Goal: Navigation & Orientation: Find specific page/section

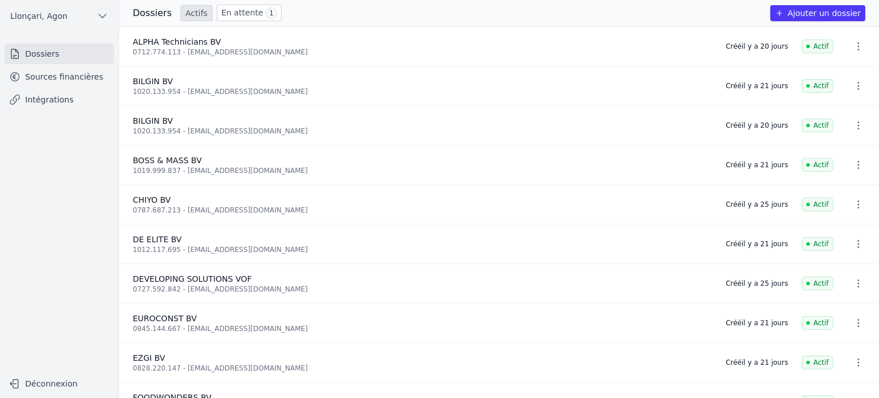
click at [67, 104] on link "Intégrations" at bounding box center [59, 99] width 109 height 21
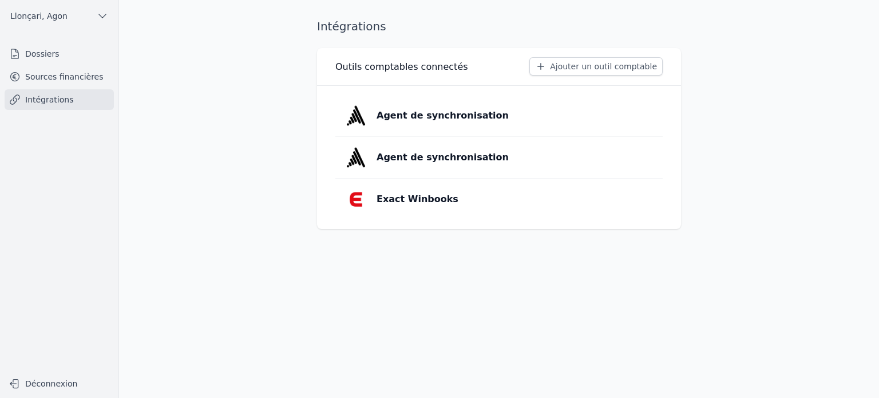
click at [56, 78] on link "Sources financières" at bounding box center [59, 76] width 109 height 21
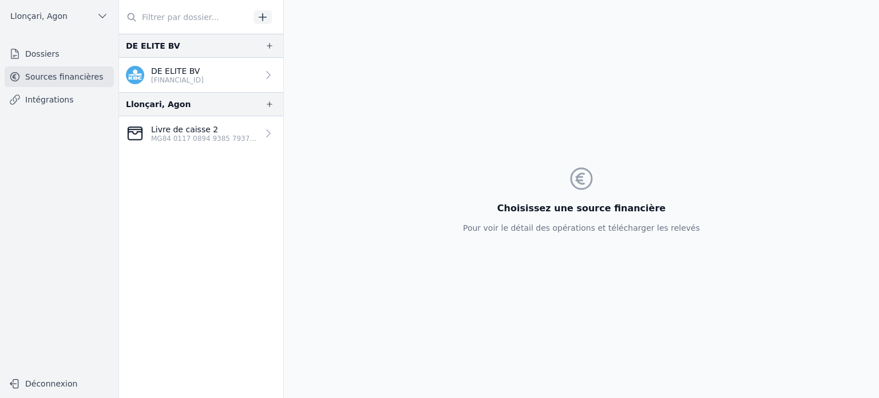
click at [49, 54] on link "Dossiers" at bounding box center [59, 54] width 109 height 21
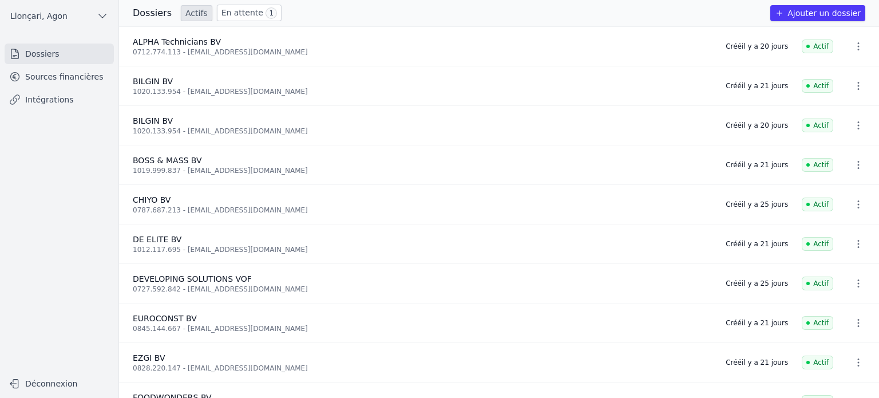
click at [858, 124] on icon "button" at bounding box center [858, 125] width 11 height 11
click at [195, 117] on div at bounding box center [439, 199] width 879 height 398
click at [52, 79] on link "Sources financières" at bounding box center [59, 76] width 109 height 21
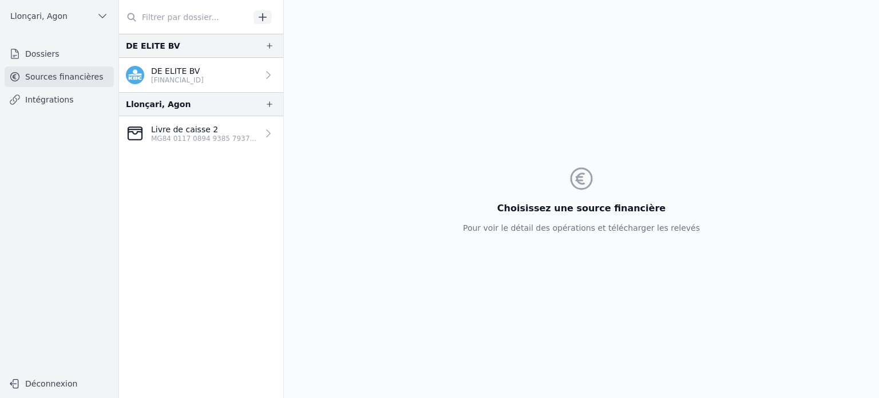
click at [46, 50] on link "Dossiers" at bounding box center [59, 54] width 109 height 21
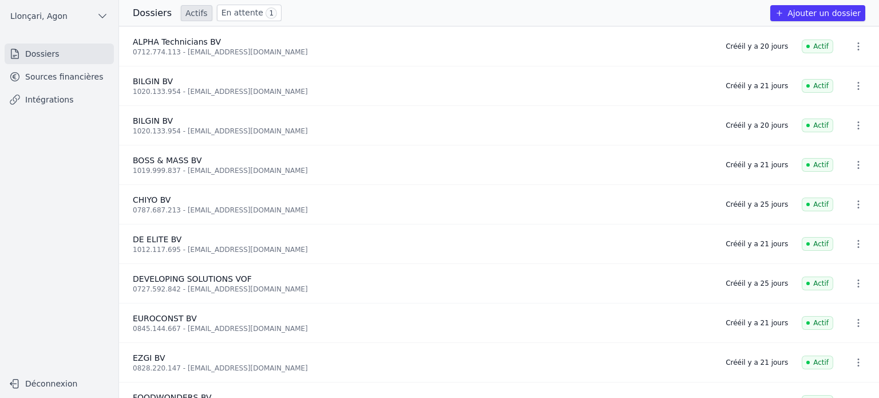
click at [854, 122] on icon "button" at bounding box center [858, 125] width 11 height 11
click at [169, 128] on div at bounding box center [439, 199] width 879 height 398
click at [243, 11] on link "En attente 1" at bounding box center [249, 13] width 65 height 17
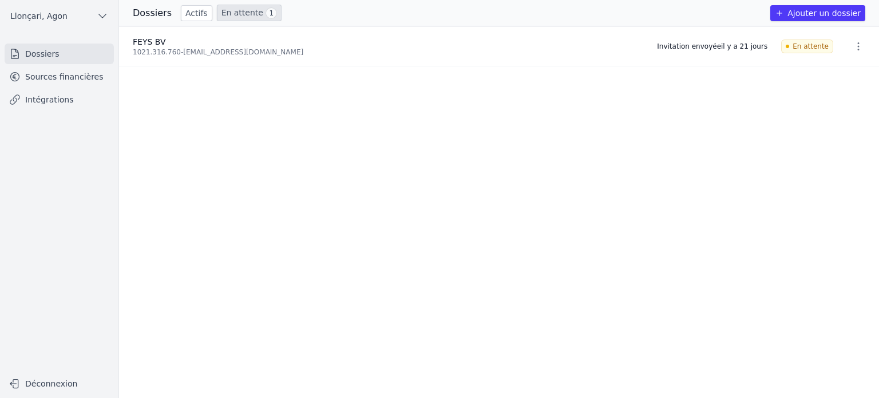
click at [189, 10] on link "Actifs" at bounding box center [196, 13] width 31 height 16
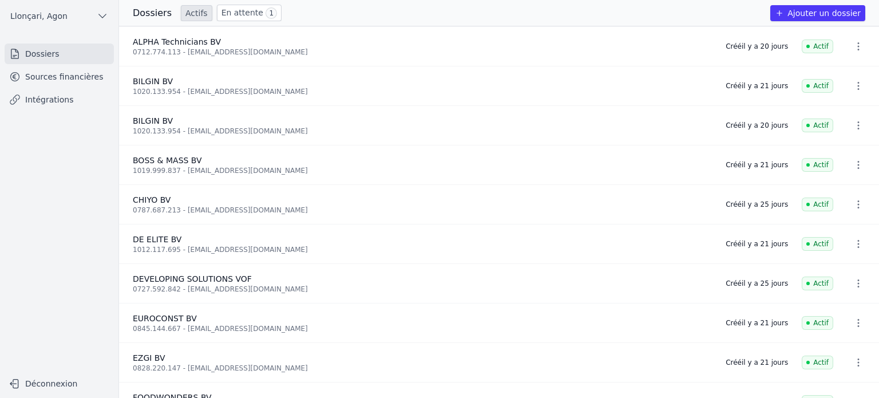
click at [60, 81] on link "Sources financières" at bounding box center [59, 76] width 109 height 21
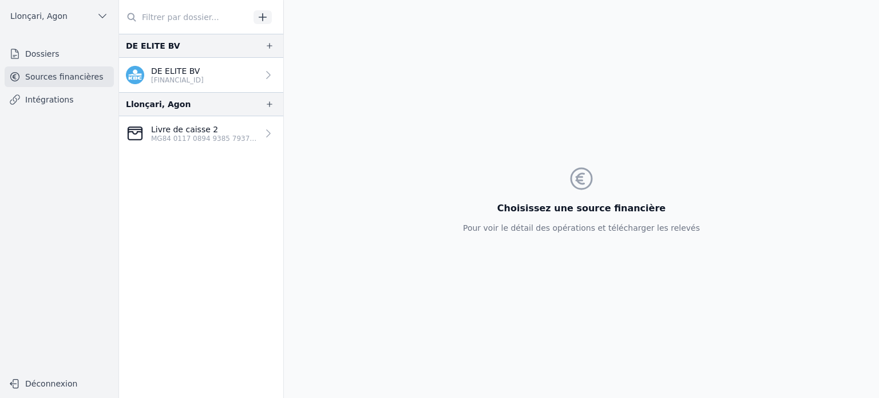
click at [54, 56] on link "Dossiers" at bounding box center [59, 54] width 109 height 21
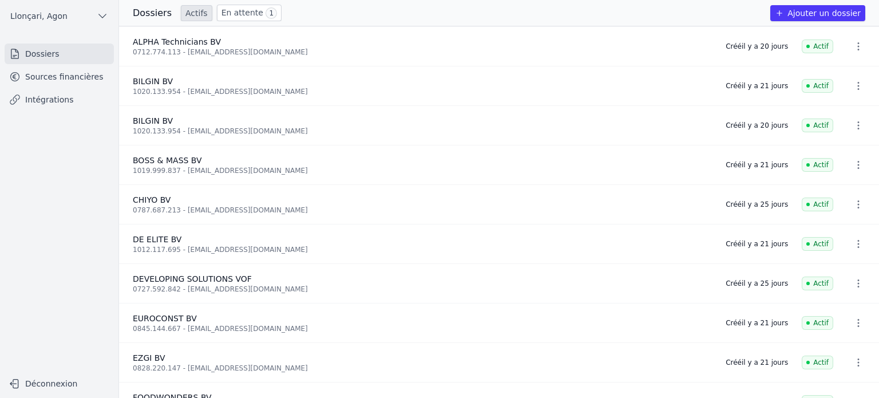
click at [57, 81] on link "Sources financières" at bounding box center [59, 76] width 109 height 21
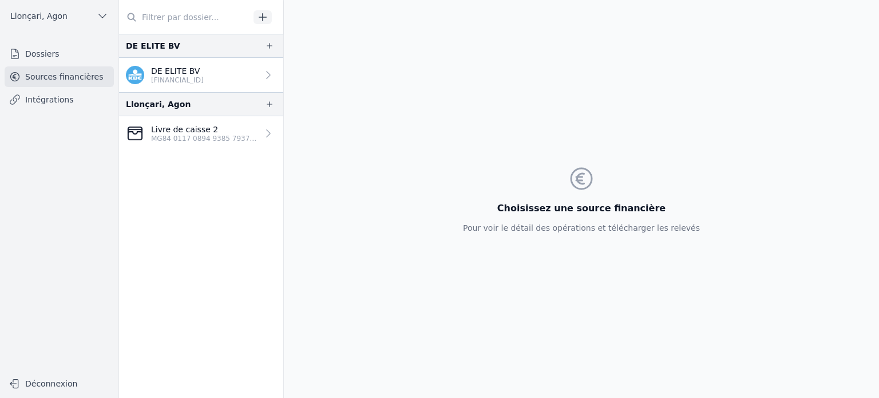
click at [231, 71] on link "DE ELITE BV [FINANCIAL_ID]" at bounding box center [201, 75] width 164 height 34
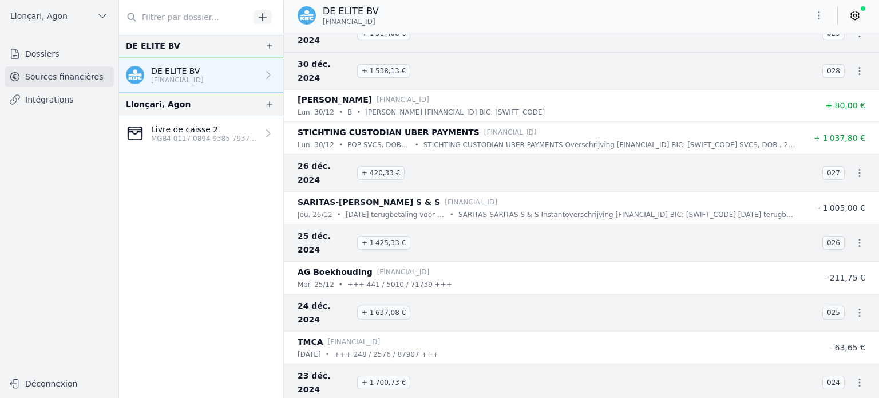
scroll to position [12824, 0]
